Goal: Feedback & Contribution: Submit feedback/report problem

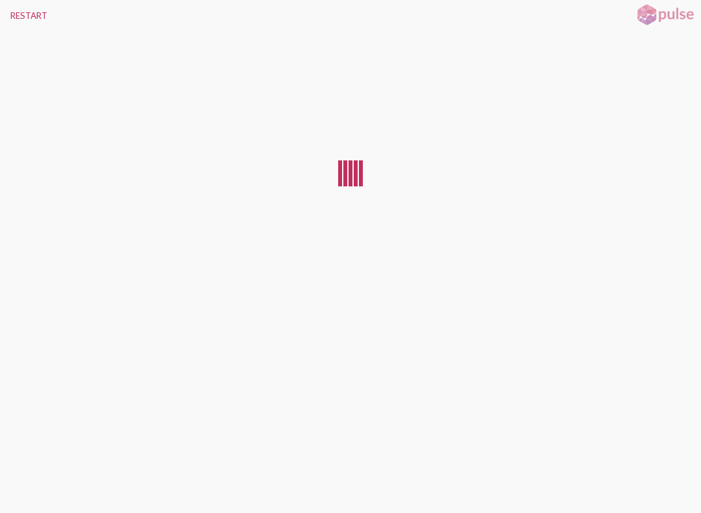
click at [14, 483] on div at bounding box center [350, 266] width 701 height 471
click at [23, 481] on div at bounding box center [350, 266] width 701 height 471
click at [28, 487] on div at bounding box center [350, 266] width 701 height 471
click at [11, 7] on button "RESTART" at bounding box center [29, 15] width 58 height 31
click at [18, 12] on button "RESTART" at bounding box center [29, 15] width 58 height 31
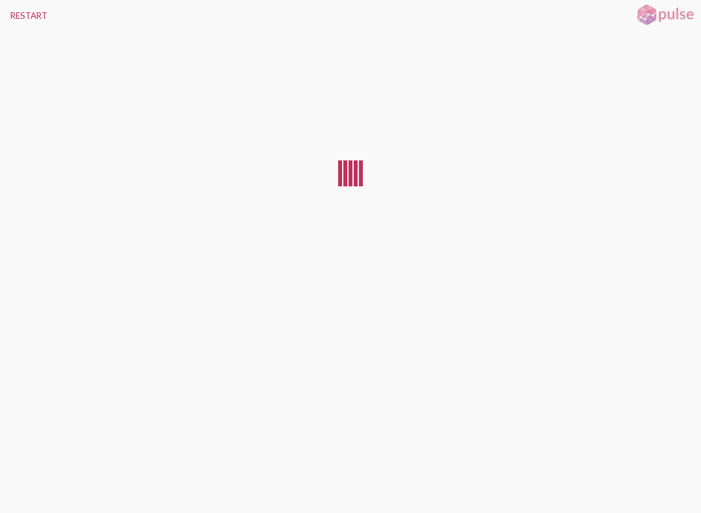
click at [14, 484] on div at bounding box center [350, 266] width 701 height 471
click at [23, 490] on div at bounding box center [350, 266] width 701 height 471
click at [21, 490] on div at bounding box center [350, 266] width 701 height 471
click at [28, 489] on div at bounding box center [350, 266] width 701 height 471
click at [28, 473] on div at bounding box center [350, 266] width 701 height 471
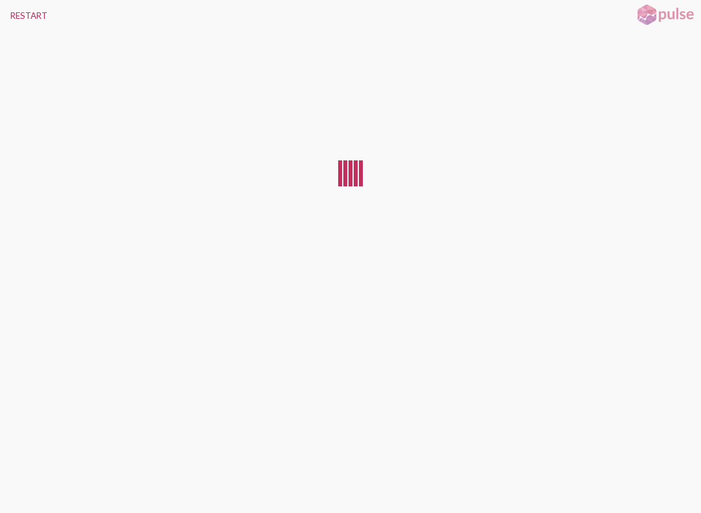
click at [3, 29] on button "RESTART" at bounding box center [29, 15] width 58 height 31
click at [32, 16] on button "RESTART" at bounding box center [29, 15] width 58 height 31
click at [32, 14] on button "RESTART" at bounding box center [29, 15] width 58 height 31
click at [18, 485] on div at bounding box center [350, 266] width 701 height 471
click at [32, 491] on div at bounding box center [350, 266] width 701 height 471
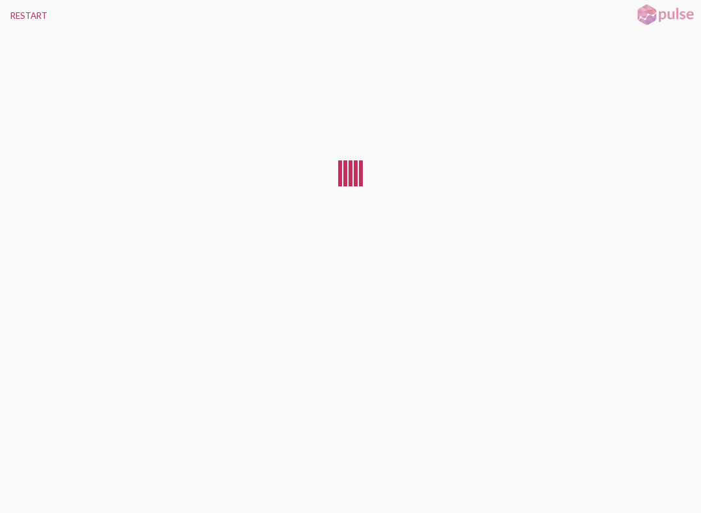
click at [25, 14] on button "RESTART" at bounding box center [29, 15] width 58 height 31
